Goal: Information Seeking & Learning: Learn about a topic

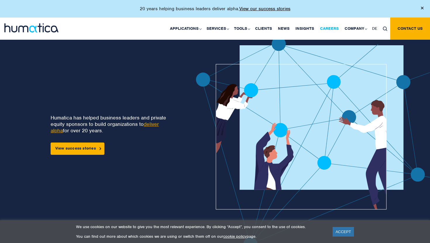
click at [336, 26] on link "Careers" at bounding box center [329, 29] width 25 height 22
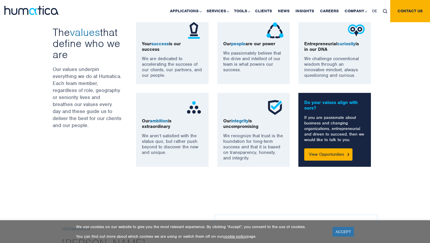
scroll to position [499, 0]
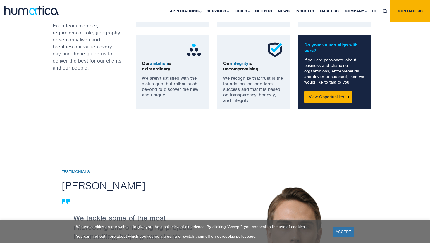
click at [327, 111] on div "OUR VALUES The values that define who we are Our values underpin everything we …" at bounding box center [215, 34] width 430 height 198
click at [332, 99] on link "View Opportunities" at bounding box center [328, 97] width 48 height 12
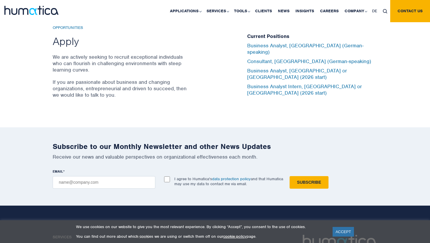
click at [340, 226] on div "ACCEPT" at bounding box center [342, 232] width 23 height 13
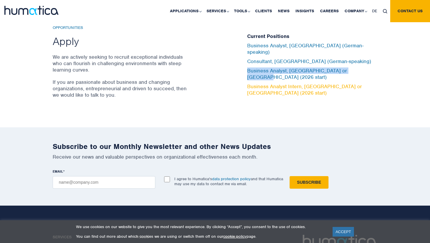
click at [311, 83] on link "Business Analyst Intern, London or Munich (2026 start)" at bounding box center [304, 89] width 115 height 13
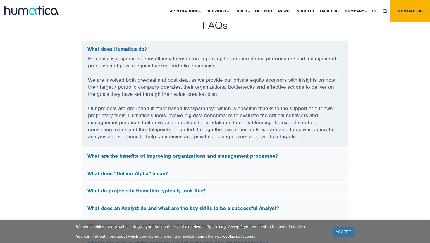
scroll to position [1568, 0]
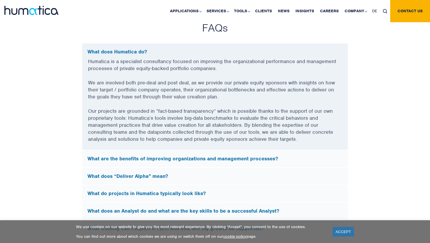
click at [271, 61] on p "Humatica is a specialist consultancy focused on improving the organizational pe…" at bounding box center [215, 68] width 254 height 21
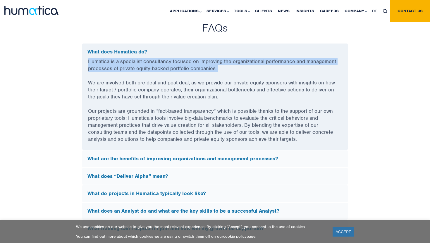
click at [271, 61] on p "Humatica is a specialist consultancy focused on improving the organizational pe…" at bounding box center [215, 68] width 254 height 21
click at [272, 61] on p "Humatica is a specialist consultancy focused on improving the organizational pe…" at bounding box center [215, 68] width 254 height 21
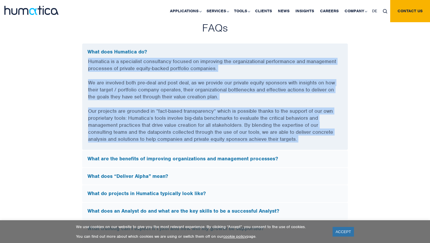
drag, startPoint x: 272, startPoint y: 61, endPoint x: 256, endPoint y: 129, distance: 69.3
click at [256, 128] on div "Humatica is a specialist consultancy focused on improving the organizational pe…" at bounding box center [214, 104] width 265 height 92
click at [256, 129] on p "Our projects are grounded in “fact-based transparency” which is possible thanks…" at bounding box center [215, 129] width 254 height 42
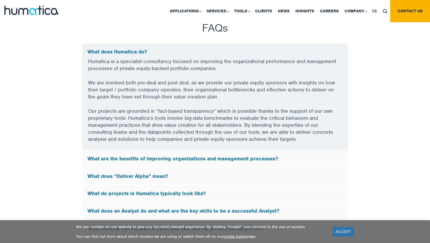
click at [256, 129] on p "Our projects are grounded in “fact-based transparency” which is possible thanks…" at bounding box center [215, 129] width 254 height 42
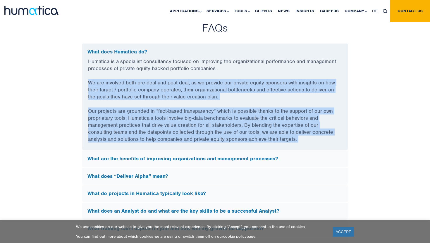
drag, startPoint x: 256, startPoint y: 129, endPoint x: 256, endPoint y: 63, distance: 65.7
click at [256, 63] on div "Humatica is a specialist consultancy focused on improving the organizational pe…" at bounding box center [214, 104] width 265 height 92
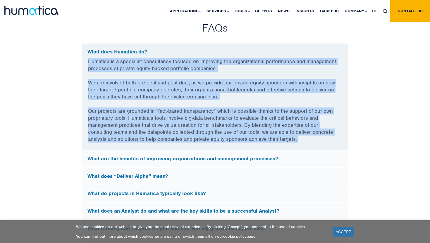
click at [256, 63] on p "Humatica is a specialist consultancy focused on improving the organizational pe…" at bounding box center [215, 68] width 254 height 21
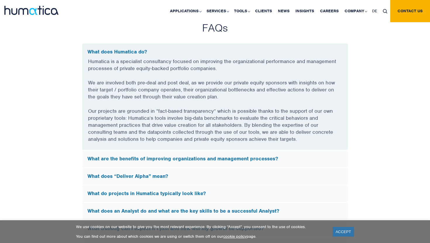
click at [256, 63] on p "Humatica is a specialist consultancy focused on improving the organizational pe…" at bounding box center [215, 68] width 254 height 21
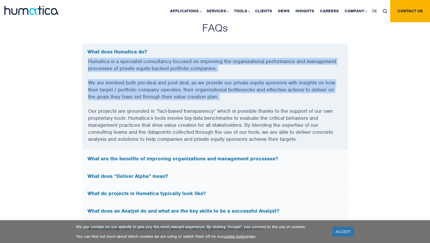
drag, startPoint x: 256, startPoint y: 63, endPoint x: 257, endPoint y: 115, distance: 52.0
click at [257, 114] on div "Humatica is a specialist consultancy focused on improving the organizational pe…" at bounding box center [214, 104] width 265 height 92
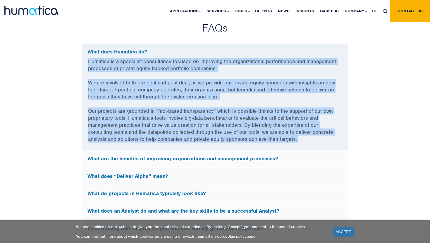
click at [257, 115] on p "Our projects are grounded in “fact-based transparency” which is possible thanks…" at bounding box center [215, 129] width 254 height 42
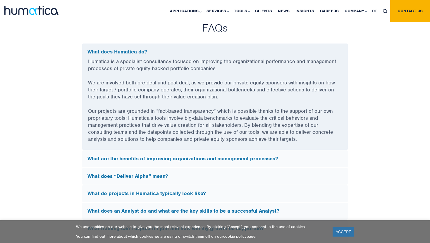
click at [257, 115] on p "Our projects are grounded in “fact-based transparency” which is possible thanks…" at bounding box center [215, 129] width 254 height 42
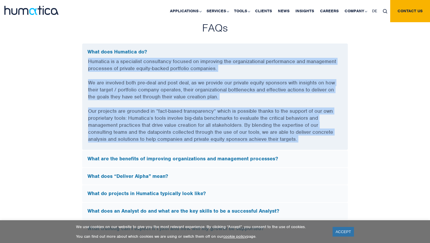
drag, startPoint x: 257, startPoint y: 115, endPoint x: 258, endPoint y: 67, distance: 47.9
click at [257, 70] on div "Humatica is a specialist consultancy focused on improving the organizational pe…" at bounding box center [214, 104] width 265 height 92
click at [258, 67] on p "Humatica is a specialist consultancy focused on improving the organizational pe…" at bounding box center [215, 68] width 254 height 21
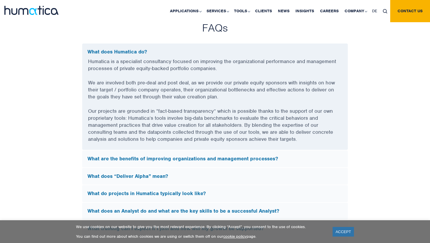
click at [258, 67] on p "Humatica is a specialist consultancy focused on improving the organizational pe…" at bounding box center [215, 68] width 254 height 21
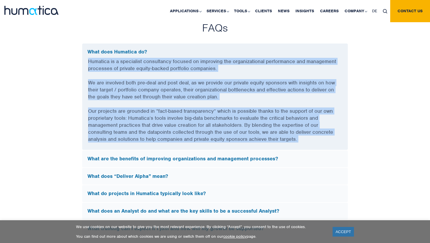
drag, startPoint x: 258, startPoint y: 67, endPoint x: 261, endPoint y: 118, distance: 51.0
click at [261, 117] on div "Humatica is a specialist consultancy focused on improving the organizational pe…" at bounding box center [214, 104] width 265 height 92
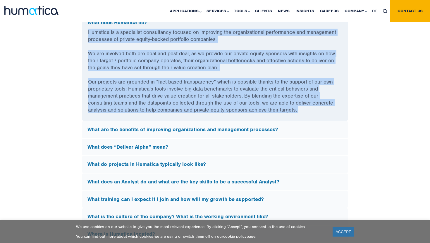
click at [265, 105] on p "Our projects are grounded in “fact-based transparency” which is possible thanks…" at bounding box center [215, 99] width 254 height 42
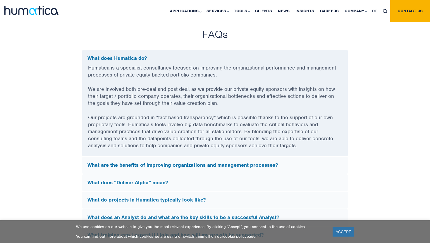
scroll to position [1557, 0]
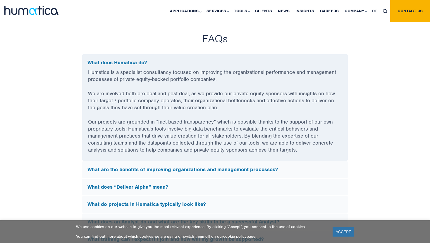
click at [276, 64] on div "What does Humatica do?" at bounding box center [214, 61] width 265 height 15
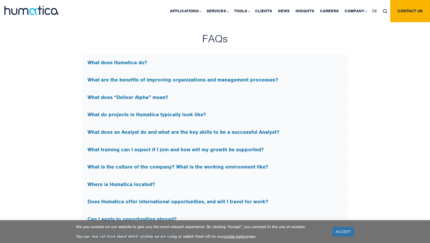
click at [252, 77] on h5 "What are the benefits of improving organizations and management processes?" at bounding box center [214, 80] width 255 height 6
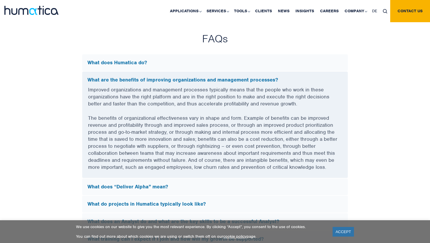
click at [253, 86] on p "Improved organizations and management processes typically means that the people…" at bounding box center [215, 100] width 254 height 28
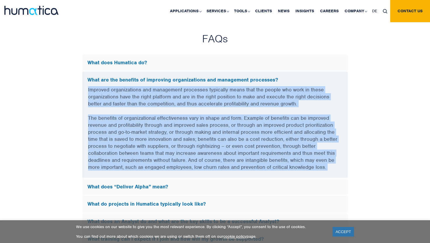
drag, startPoint x: 253, startPoint y: 86, endPoint x: 273, endPoint y: 134, distance: 52.0
click at [273, 134] on div "Improved organizations and management processes typically means that the people…" at bounding box center [214, 132] width 265 height 92
click at [273, 134] on p "The benefits of organizational effectiveness vary in shape and form. Example of…" at bounding box center [215, 146] width 254 height 63
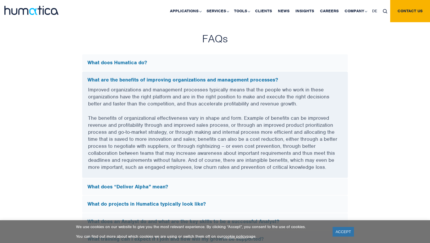
click at [276, 82] on div "What are the benefits of improving organizations and management processes?" at bounding box center [214, 79] width 265 height 15
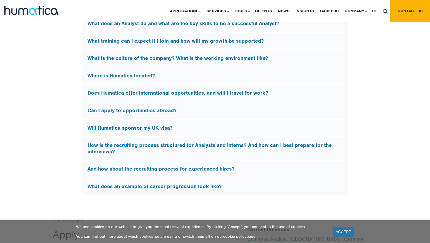
scroll to position [1666, 0]
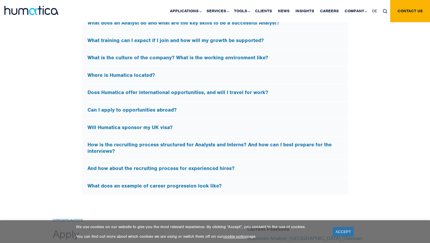
click at [263, 150] on h5 "How is the recruiting process structured for Analysts and Interns? And how can …" at bounding box center [214, 148] width 255 height 13
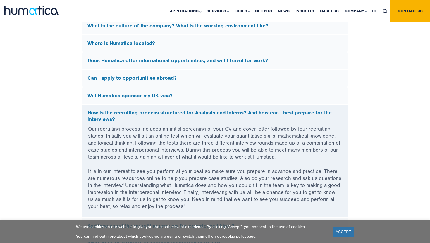
scroll to position [1700, 0]
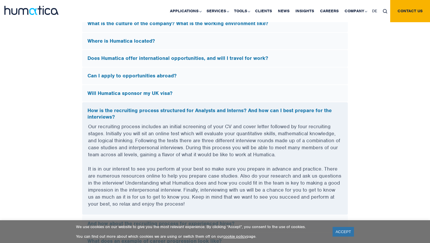
click at [290, 153] on p "Our recruiting process includes an initial screening of your CV and cover lette…" at bounding box center [215, 144] width 254 height 42
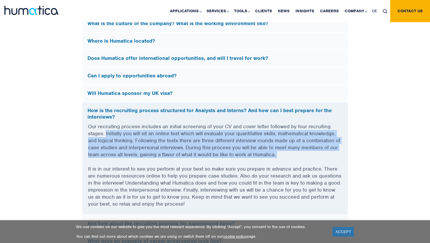
drag, startPoint x: 290, startPoint y: 153, endPoint x: 117, endPoint y: 131, distance: 174.9
click at [117, 131] on p "Our recruiting process includes an initial screening of your CV and cover lette…" at bounding box center [215, 144] width 254 height 42
drag, startPoint x: 117, startPoint y: 131, endPoint x: 294, endPoint y: 150, distance: 178.7
click at [294, 150] on p "Our recruiting process includes an initial screening of your CV and cover lette…" at bounding box center [215, 144] width 254 height 42
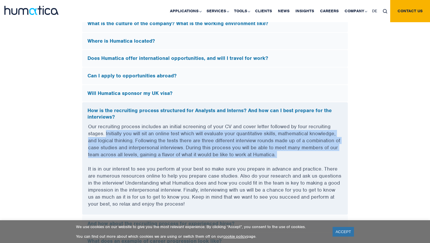
click at [294, 150] on p "Our recruiting process includes an initial screening of your CV and cover lette…" at bounding box center [215, 144] width 254 height 42
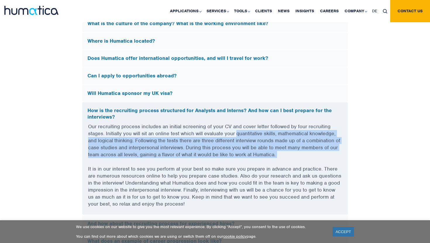
drag, startPoint x: 294, startPoint y: 150, endPoint x: 244, endPoint y: 133, distance: 53.1
click at [244, 133] on p "Our recruiting process includes an initial screening of your CV and cover lette…" at bounding box center [215, 144] width 254 height 42
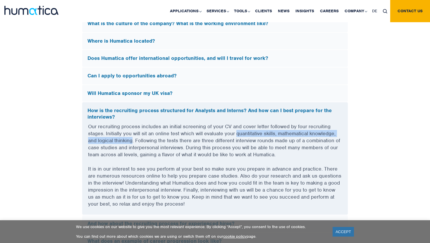
drag, startPoint x: 244, startPoint y: 133, endPoint x: 124, endPoint y: 138, distance: 119.6
click at [124, 138] on p "Our recruiting process includes an initial screening of your CV and cover lette…" at bounding box center [215, 144] width 254 height 42
click at [143, 141] on p "Our recruiting process includes an initial screening of your CV and cover lette…" at bounding box center [215, 144] width 254 height 42
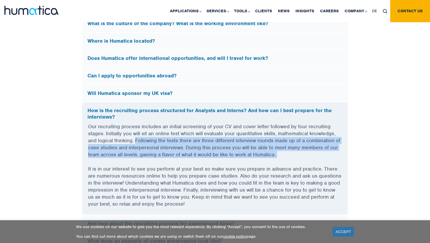
drag, startPoint x: 143, startPoint y: 141, endPoint x: 321, endPoint y: 158, distance: 178.8
click at [321, 158] on p "Our recruiting process includes an initial screening of your CV and cover lette…" at bounding box center [215, 144] width 254 height 42
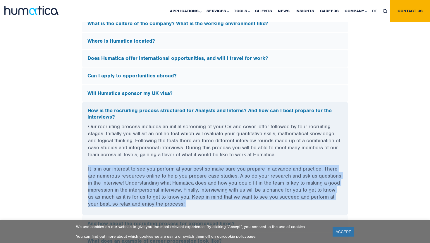
drag, startPoint x: 321, startPoint y: 158, endPoint x: 301, endPoint y: 203, distance: 49.6
click at [301, 203] on div "Our recruiting process includes an initial screening of your CV and cover lette…" at bounding box center [214, 169] width 265 height 92
click at [301, 203] on p "It is in our interest to see you perform at your best so make sure you prepare …" at bounding box center [215, 189] width 254 height 49
drag, startPoint x: 301, startPoint y: 203, endPoint x: 316, endPoint y: 160, distance: 46.2
click at [316, 160] on div "Our recruiting process includes an initial screening of your CV and cover lette…" at bounding box center [214, 169] width 265 height 92
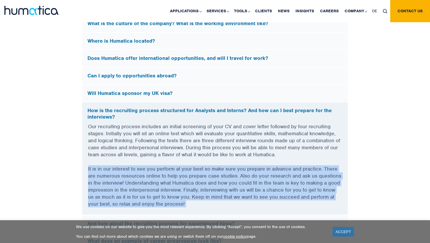
click at [316, 160] on p "Our recruiting process includes an initial screening of your CV and cover lette…" at bounding box center [215, 144] width 254 height 42
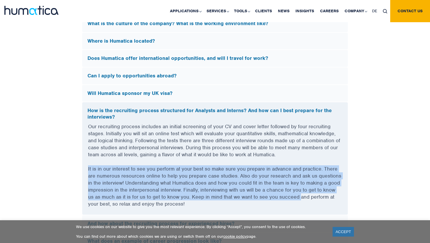
drag, startPoint x: 316, startPoint y: 160, endPoint x: 288, endPoint y: 201, distance: 49.8
click at [288, 201] on div "Our recruiting process includes an initial screening of your CV and cover lette…" at bounding box center [214, 169] width 265 height 92
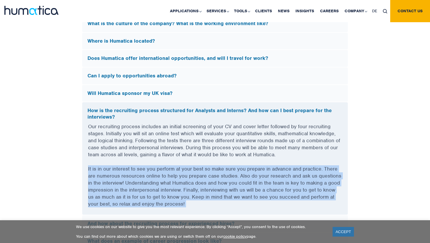
click at [288, 201] on p "It is in our interest to see you perform at your best so make sure you prepare …" at bounding box center [215, 189] width 254 height 49
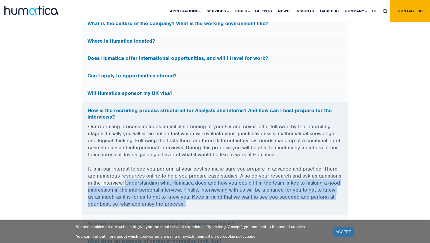
drag, startPoint x: 288, startPoint y: 201, endPoint x: 146, endPoint y: 180, distance: 144.1
click at [146, 180] on p "It is in our interest to see you perform at your best so make sure you prepare …" at bounding box center [215, 189] width 254 height 49
drag, startPoint x: 146, startPoint y: 180, endPoint x: 195, endPoint y: 202, distance: 54.0
click at [195, 202] on p "It is in our interest to see you perform at your best so make sure you prepare …" at bounding box center [215, 189] width 254 height 49
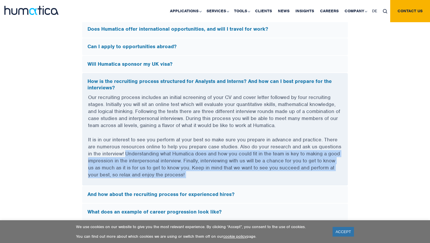
scroll to position [1733, 0]
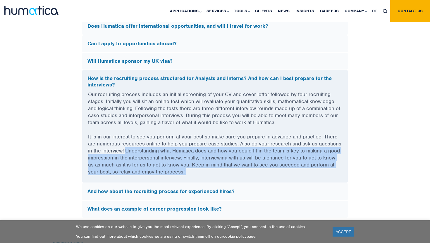
click at [209, 170] on p "It is in our interest to see you perform at your best so make sure you prepare …" at bounding box center [215, 157] width 254 height 49
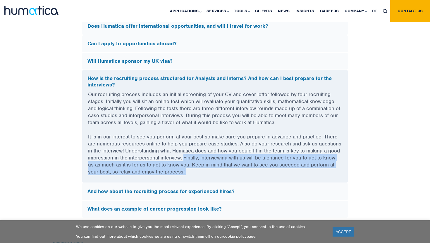
drag, startPoint x: 209, startPoint y: 170, endPoint x: 193, endPoint y: 158, distance: 20.5
click at [193, 158] on p "It is in our interest to see you perform at your best so make sure you prepare …" at bounding box center [215, 157] width 254 height 49
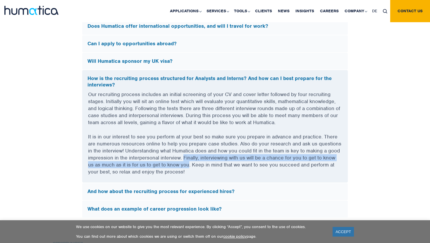
drag, startPoint x: 193, startPoint y: 158, endPoint x: 176, endPoint y: 165, distance: 18.1
click at [176, 165] on p "It is in our interest to see you perform at your best so make sure you prepare …" at bounding box center [215, 157] width 254 height 49
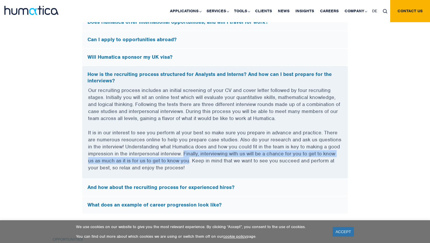
scroll to position [1736, 0]
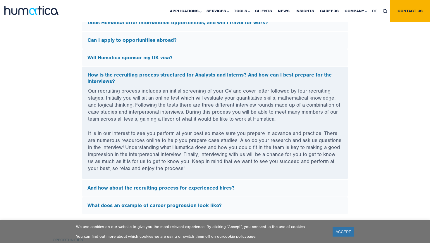
click at [209, 72] on h5 "How is the recruiting process structured for Analysts and Interns? And how can …" at bounding box center [214, 78] width 255 height 13
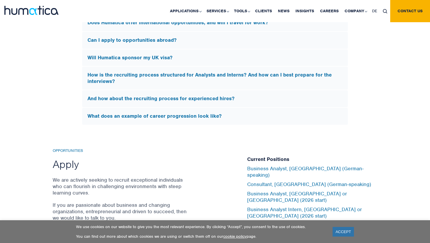
click at [191, 121] on div "What does an example of career progression look like?" at bounding box center [214, 116] width 265 height 17
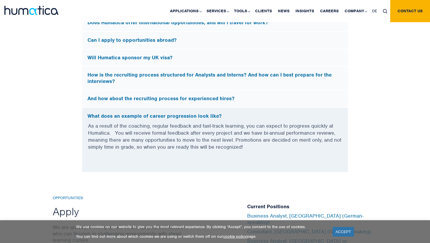
click at [196, 124] on p "As a result of the coaching, regular feedback and fast-track learning, you can …" at bounding box center [215, 139] width 254 height 35
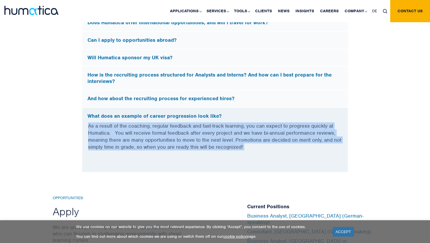
click at [196, 124] on p "As a result of the coaching, regular feedback and fast-track learning, you can …" at bounding box center [215, 139] width 254 height 35
click at [204, 113] on h5 "What does an example of career progression look like?" at bounding box center [214, 116] width 255 height 6
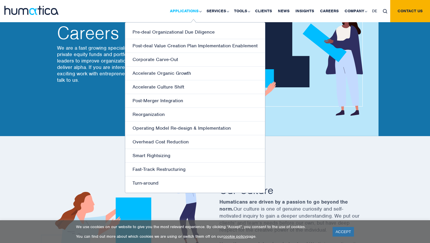
scroll to position [0, 0]
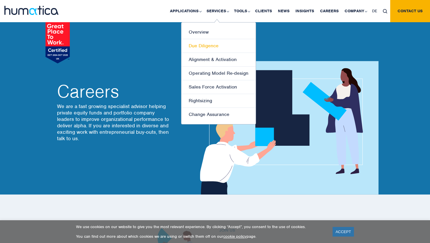
click at [213, 44] on link "Due Diligence" at bounding box center [218, 46] width 74 height 14
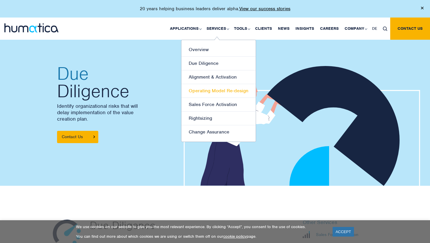
click at [218, 92] on link "Operating Model Re-design" at bounding box center [218, 91] width 74 height 14
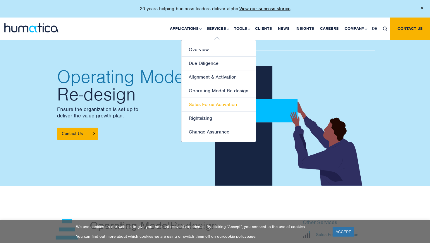
click at [214, 101] on link "Sales Force Activation" at bounding box center [218, 105] width 74 height 14
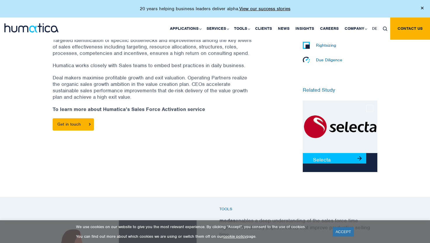
scroll to position [19, 0]
